Goal: Information Seeking & Learning: Learn about a topic

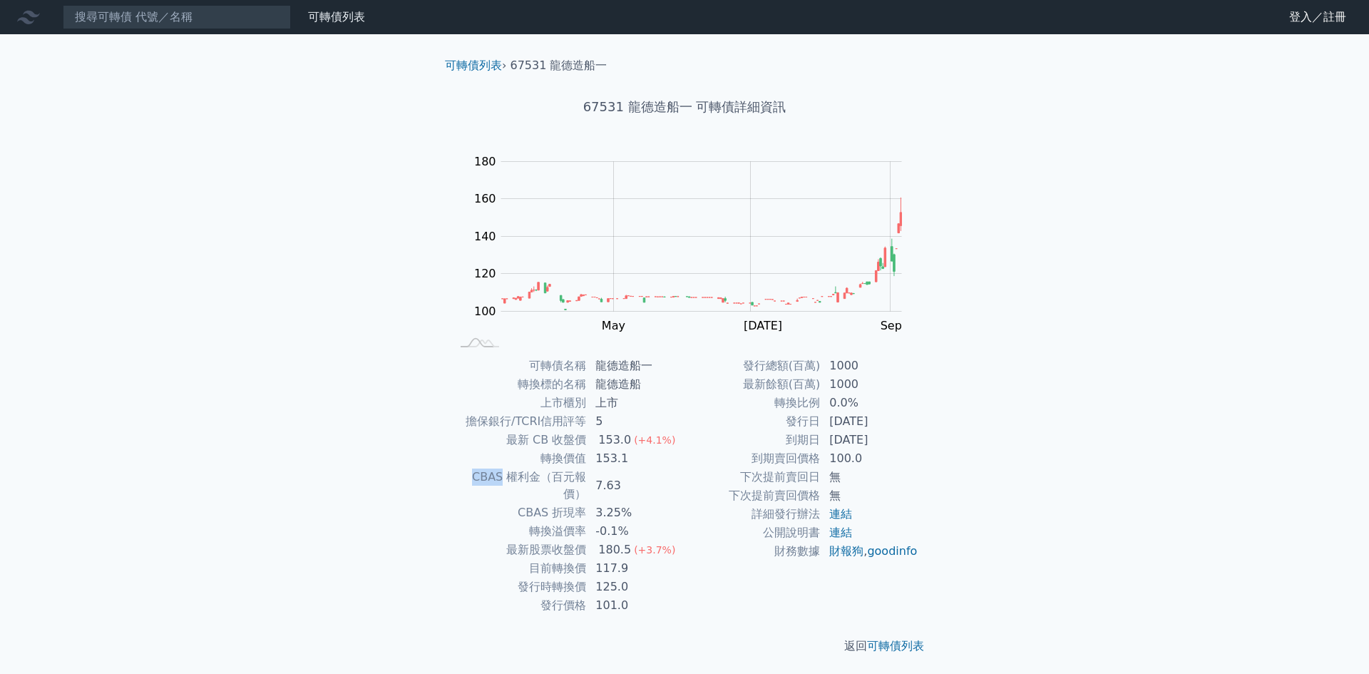
drag, startPoint x: 451, startPoint y: 478, endPoint x: 478, endPoint y: 481, distance: 27.2
click at [478, 481] on td "CBAS 權利金（百元報價）" at bounding box center [519, 486] width 136 height 36
copy td "CBAS"
click at [468, 67] on link "可轉債列表" at bounding box center [473, 65] width 57 height 14
click at [845, 549] on link "財報狗" at bounding box center [846, 551] width 34 height 14
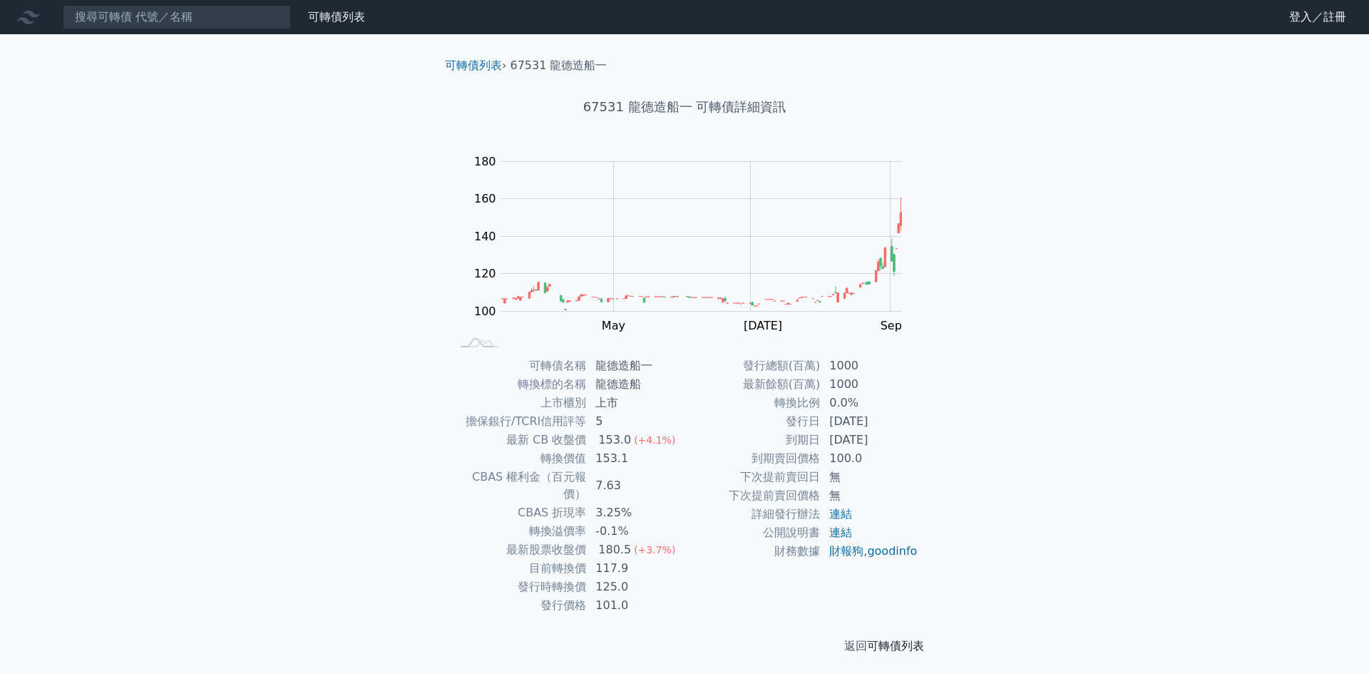
click at [908, 639] on link "可轉債列表" at bounding box center [895, 646] width 57 height 14
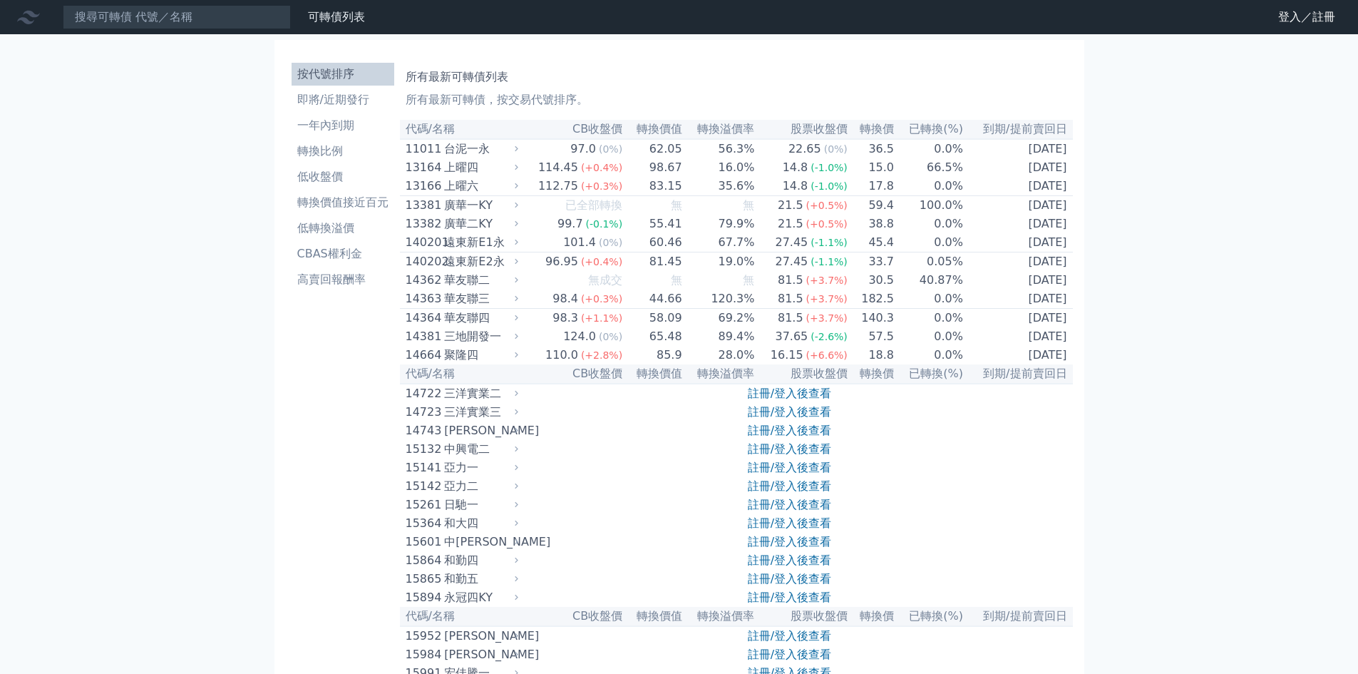
click at [315, 75] on li "按代號排序" at bounding box center [343, 74] width 103 height 17
